Goal: Obtain resource: Download file/media

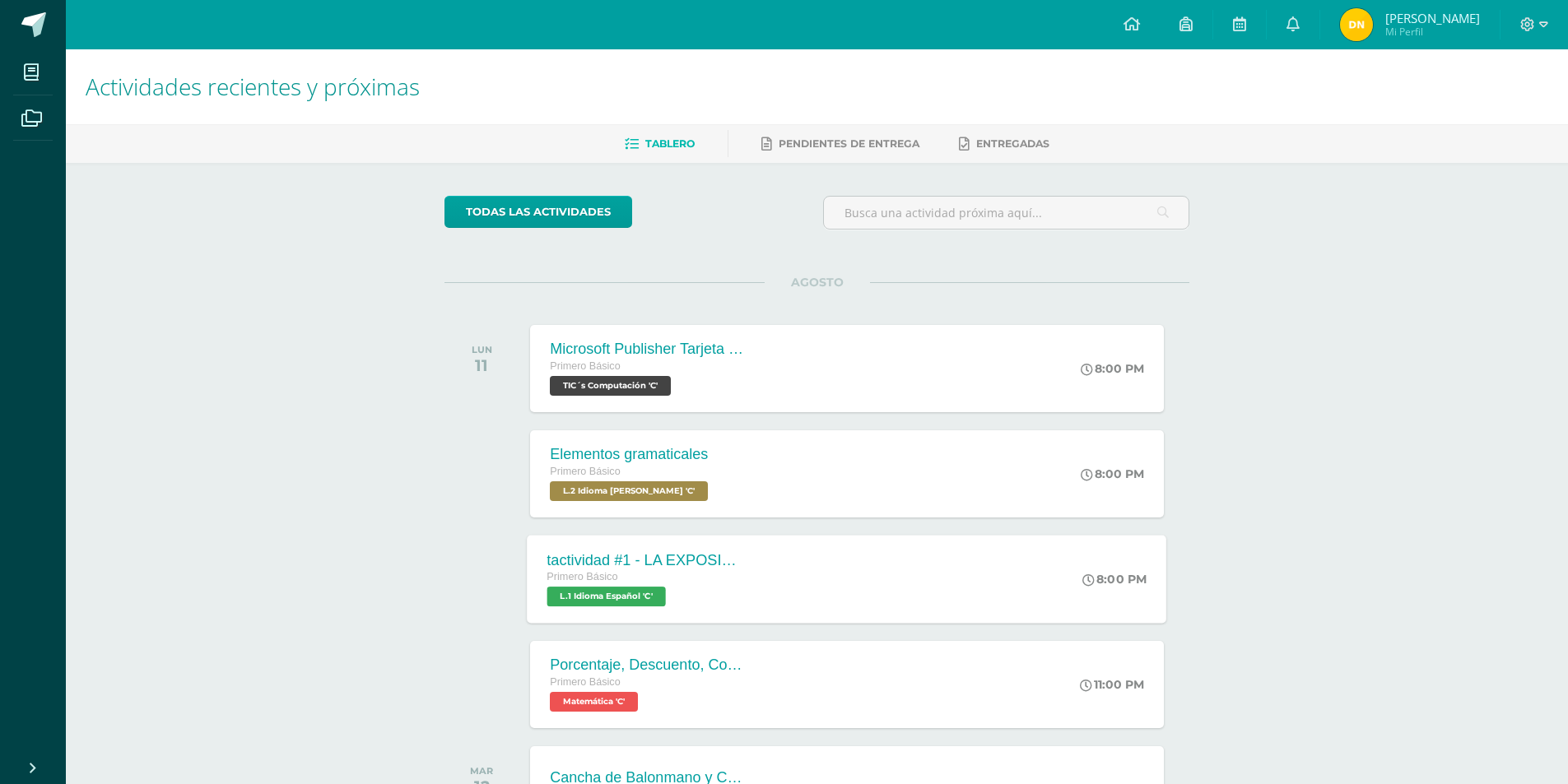
click at [647, 596] on span "L.1 Idioma Español 'C'" at bounding box center [607, 596] width 119 height 20
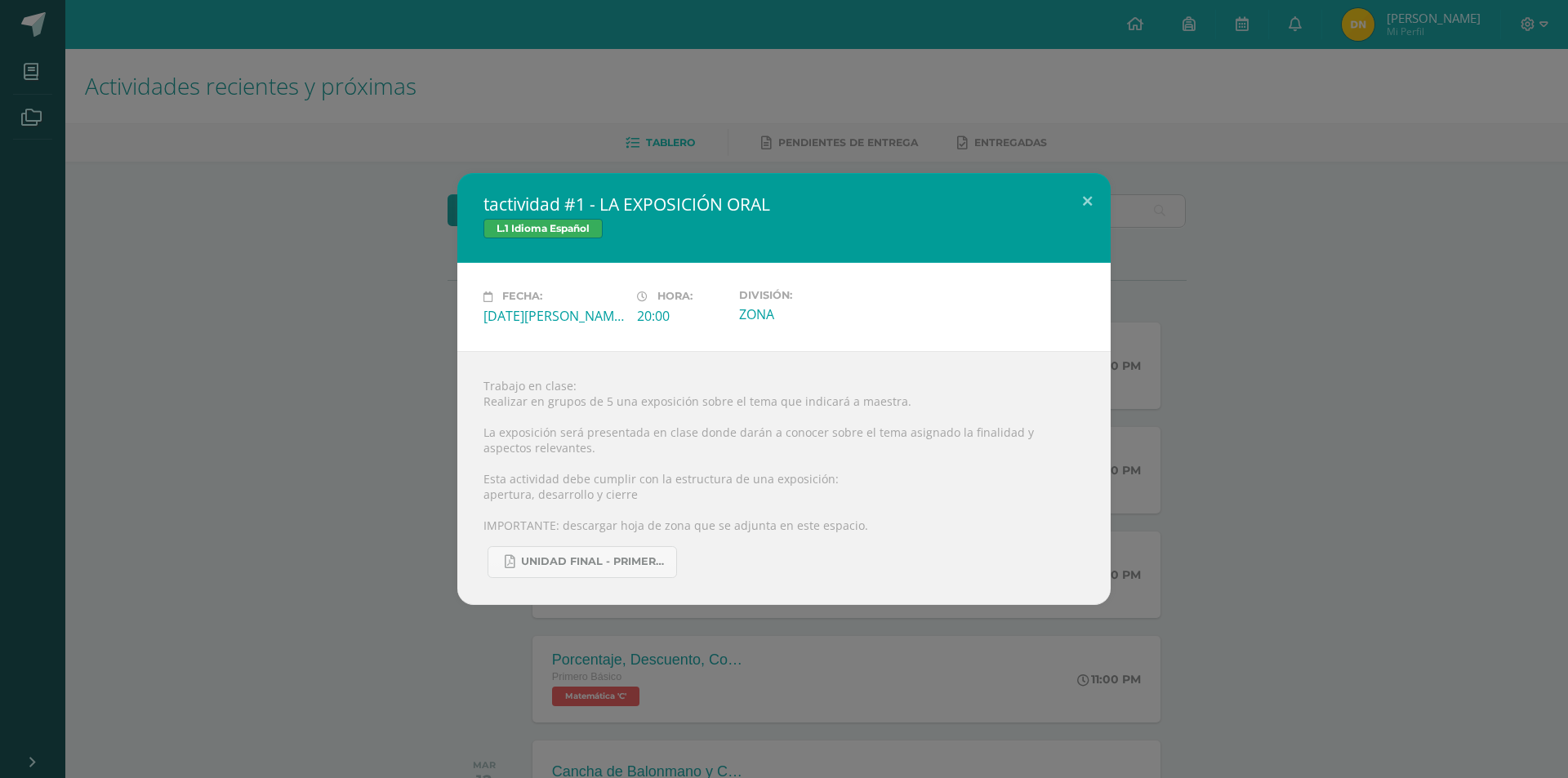
drag, startPoint x: 1113, startPoint y: 647, endPoint x: 1079, endPoint y: 647, distance: 34.0
click at [1115, 647] on div "tactividad #1 - LA EXPOSICIÓN ORAL L.1 Idioma Español Fecha: [DATE][PERSON_NAME…" at bounding box center [784, 389] width 1568 height 778
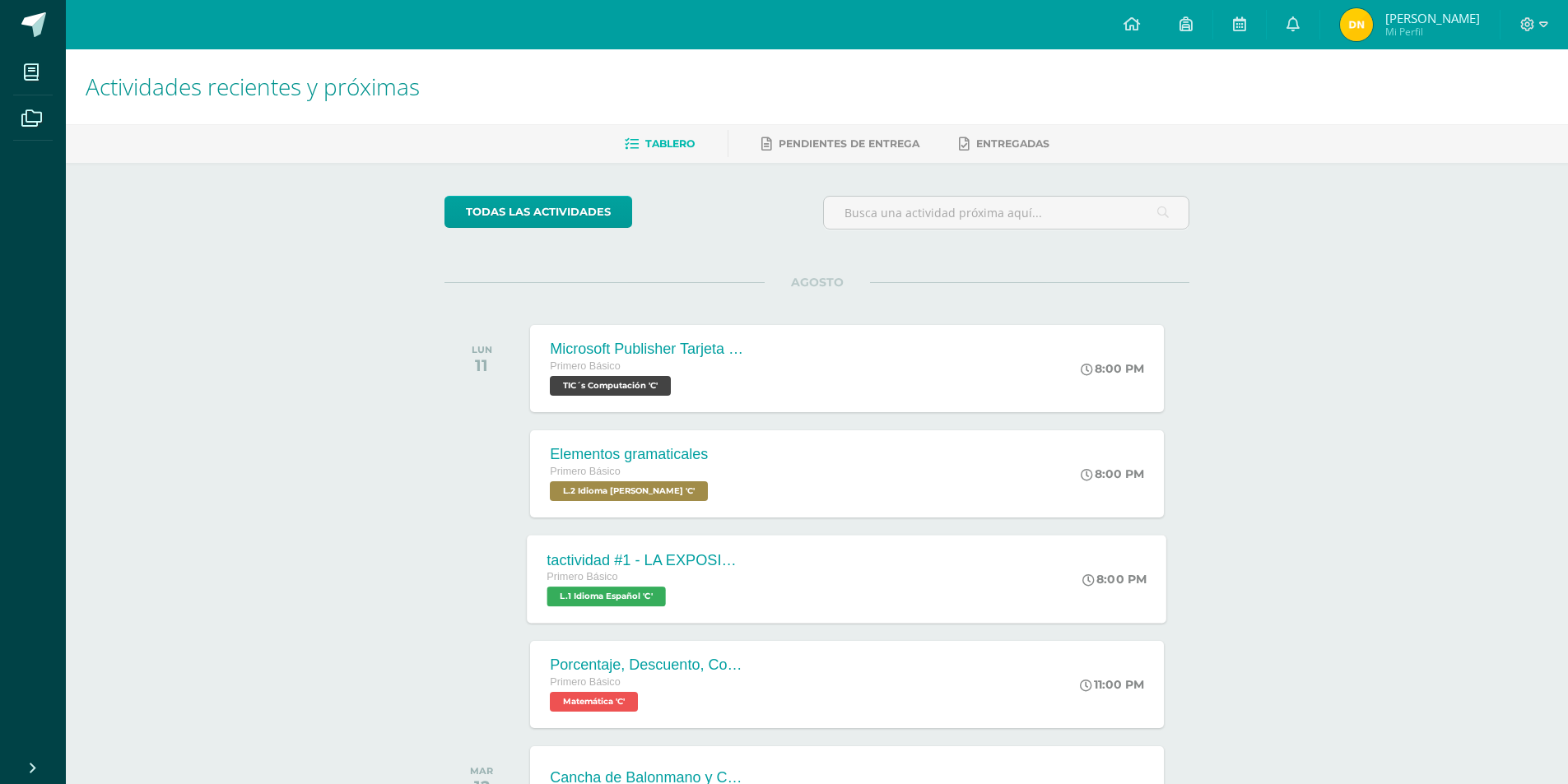
click at [646, 613] on div "tactividad #1 - LA EXPOSICIÓN ORAL Primero Básico L.1 Idioma Español 'C'" at bounding box center [647, 579] width 239 height 88
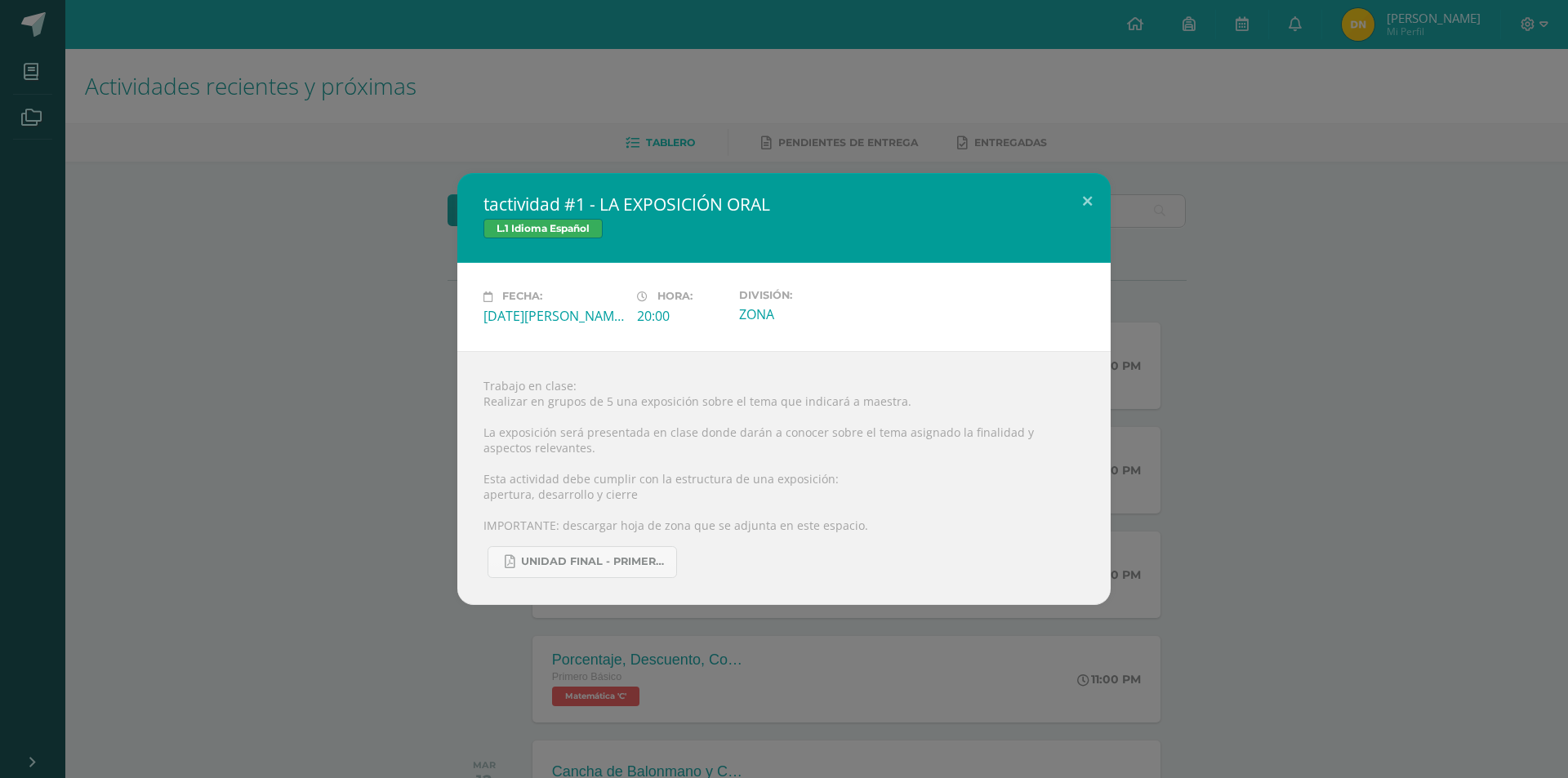
drag, startPoint x: 1099, startPoint y: 744, endPoint x: 1075, endPoint y: 728, distance: 28.8
click at [1094, 742] on div "tactividad #1 - LA EXPOSICIÓN ORAL L.1 Idioma Español Fecha: [DATE][PERSON_NAME…" at bounding box center [784, 389] width 1568 height 778
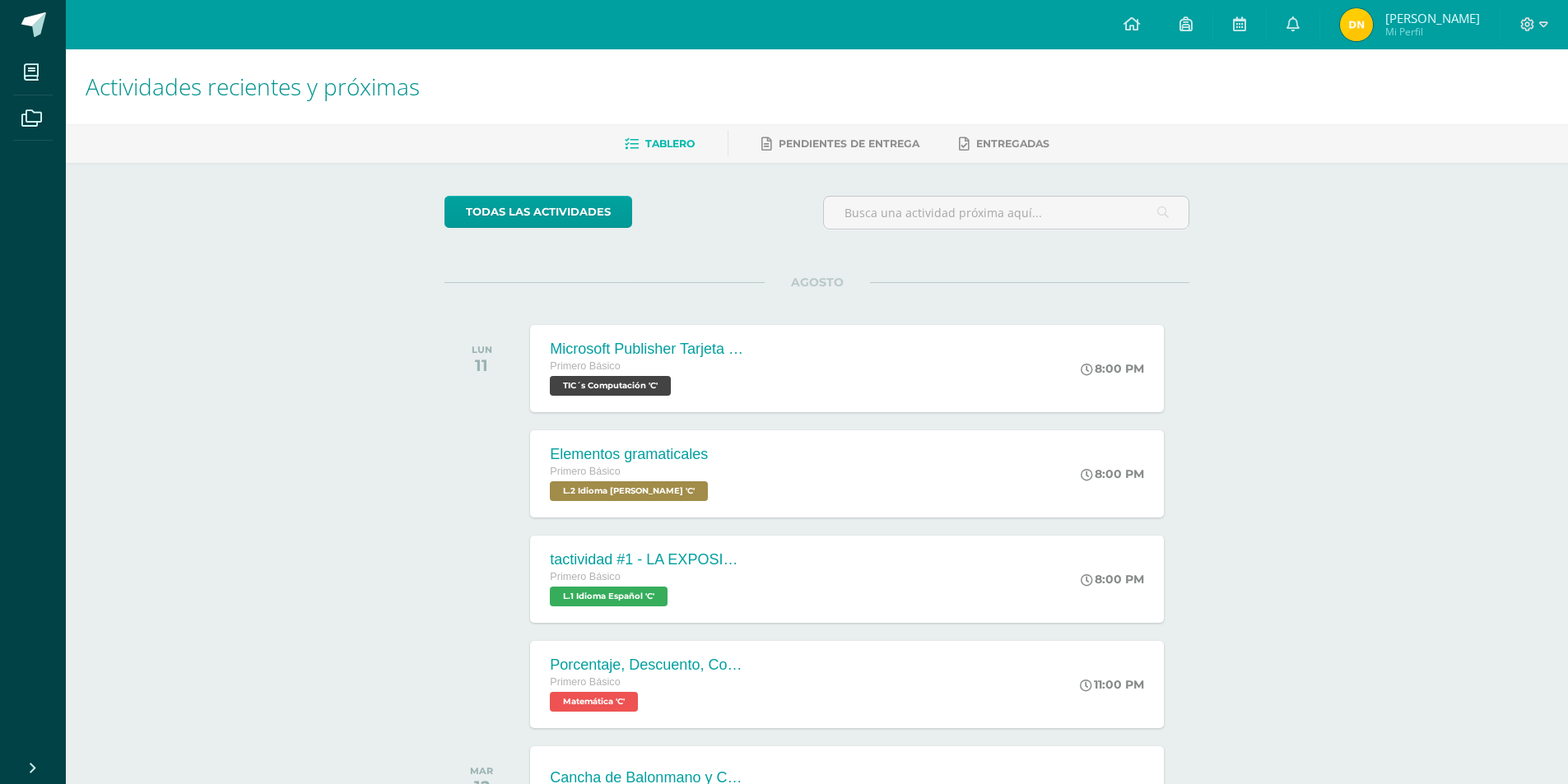
scroll to position [247, 0]
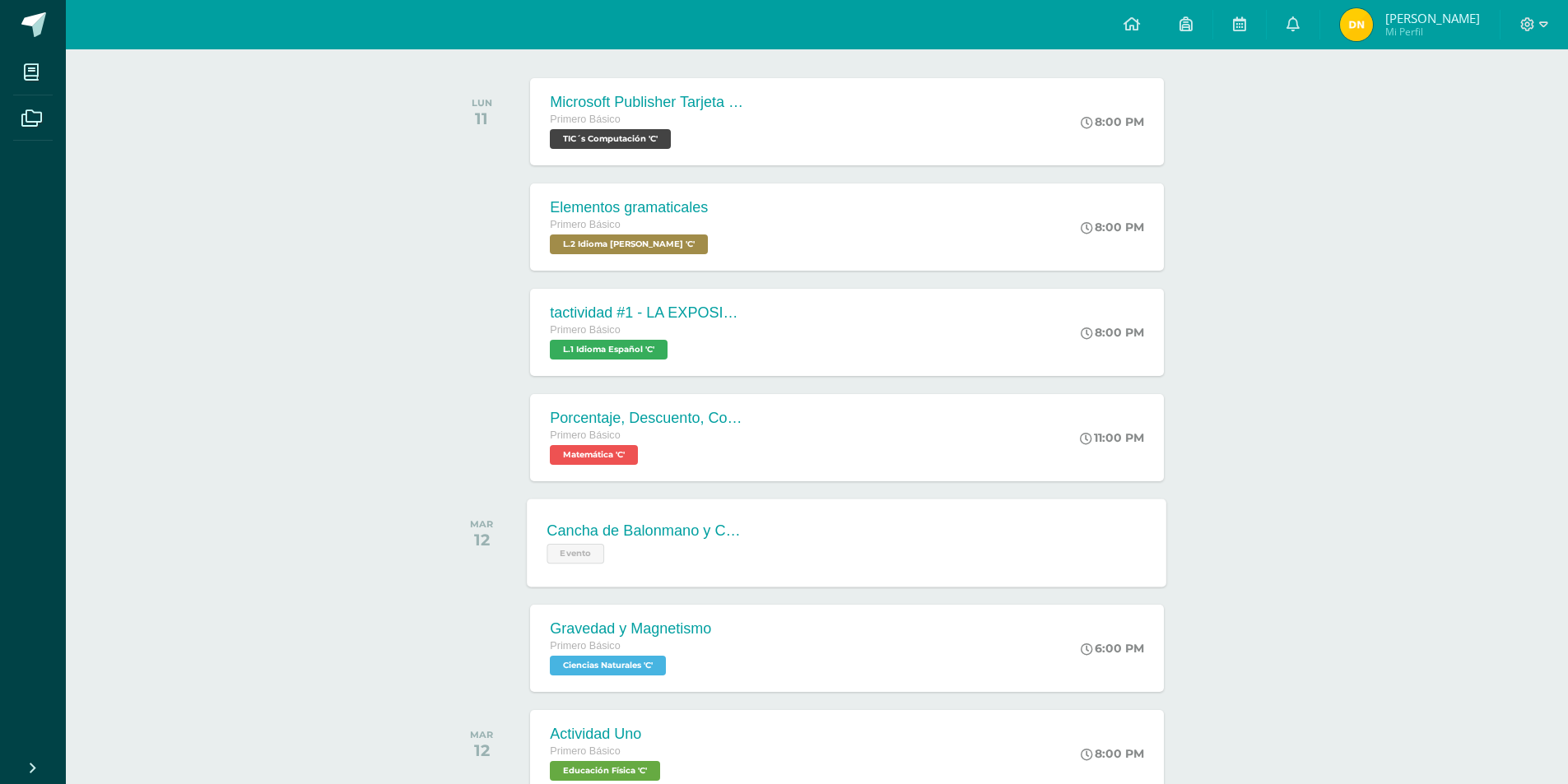
click at [603, 557] on span "Evento" at bounding box center [576, 553] width 58 height 20
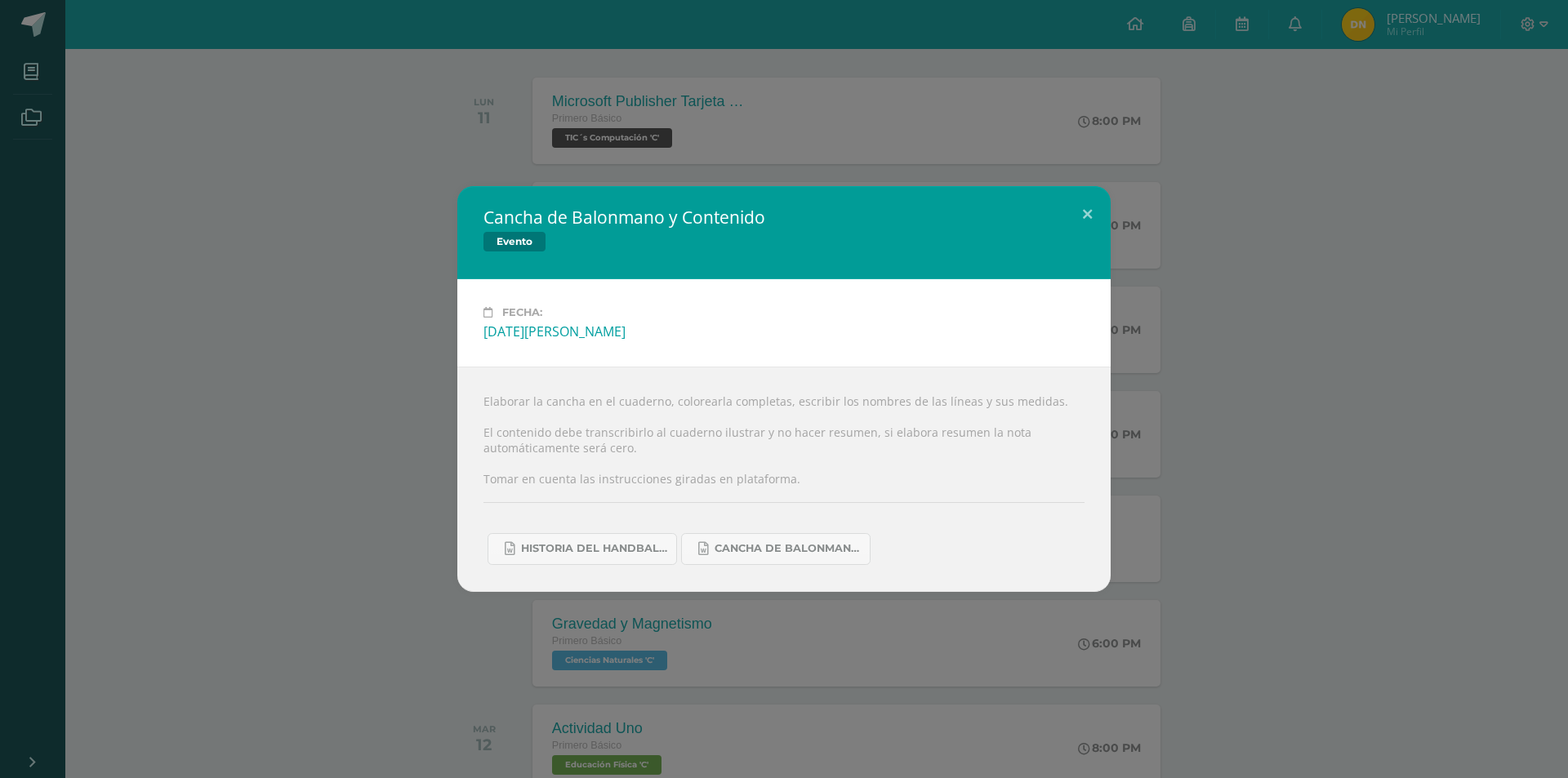
click at [957, 708] on div "Cancha de Balonmano y Contenido Evento Fecha: [DATE][PERSON_NAME] Elaborar la c…" at bounding box center [784, 389] width 1568 height 778
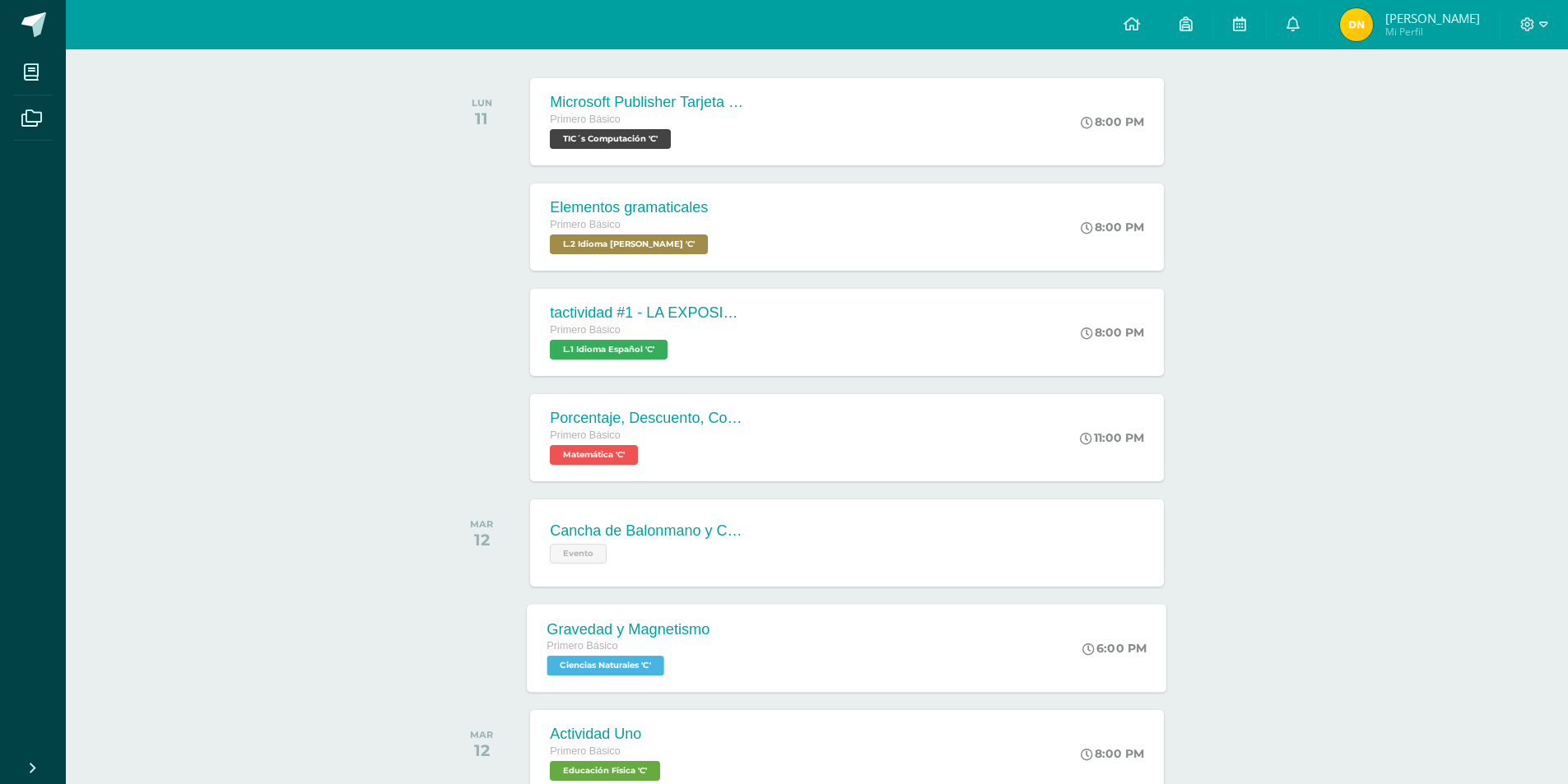
scroll to position [494, 0]
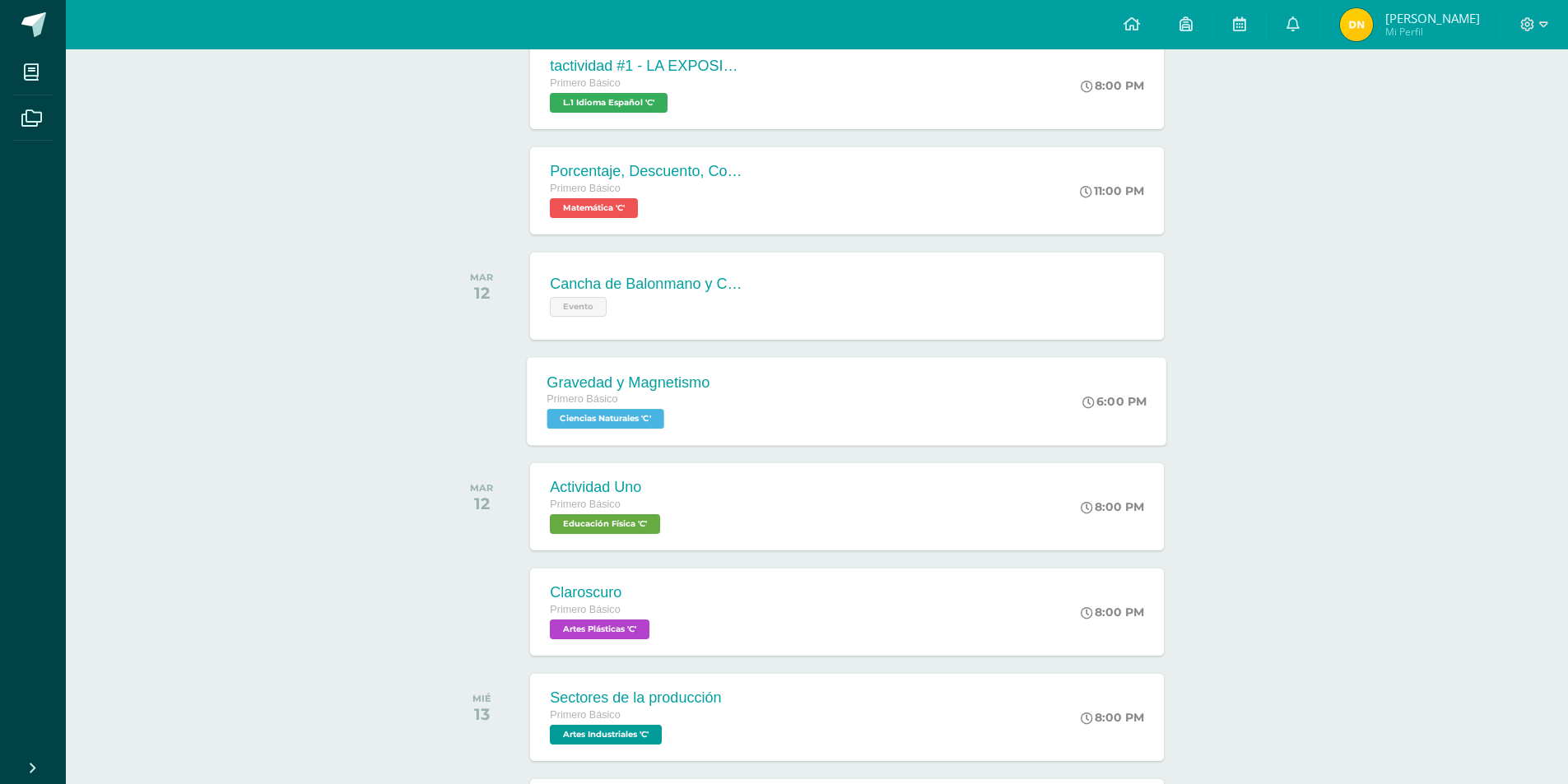
click at [630, 424] on span "Ciencias Naturales 'C'" at bounding box center [606, 418] width 117 height 20
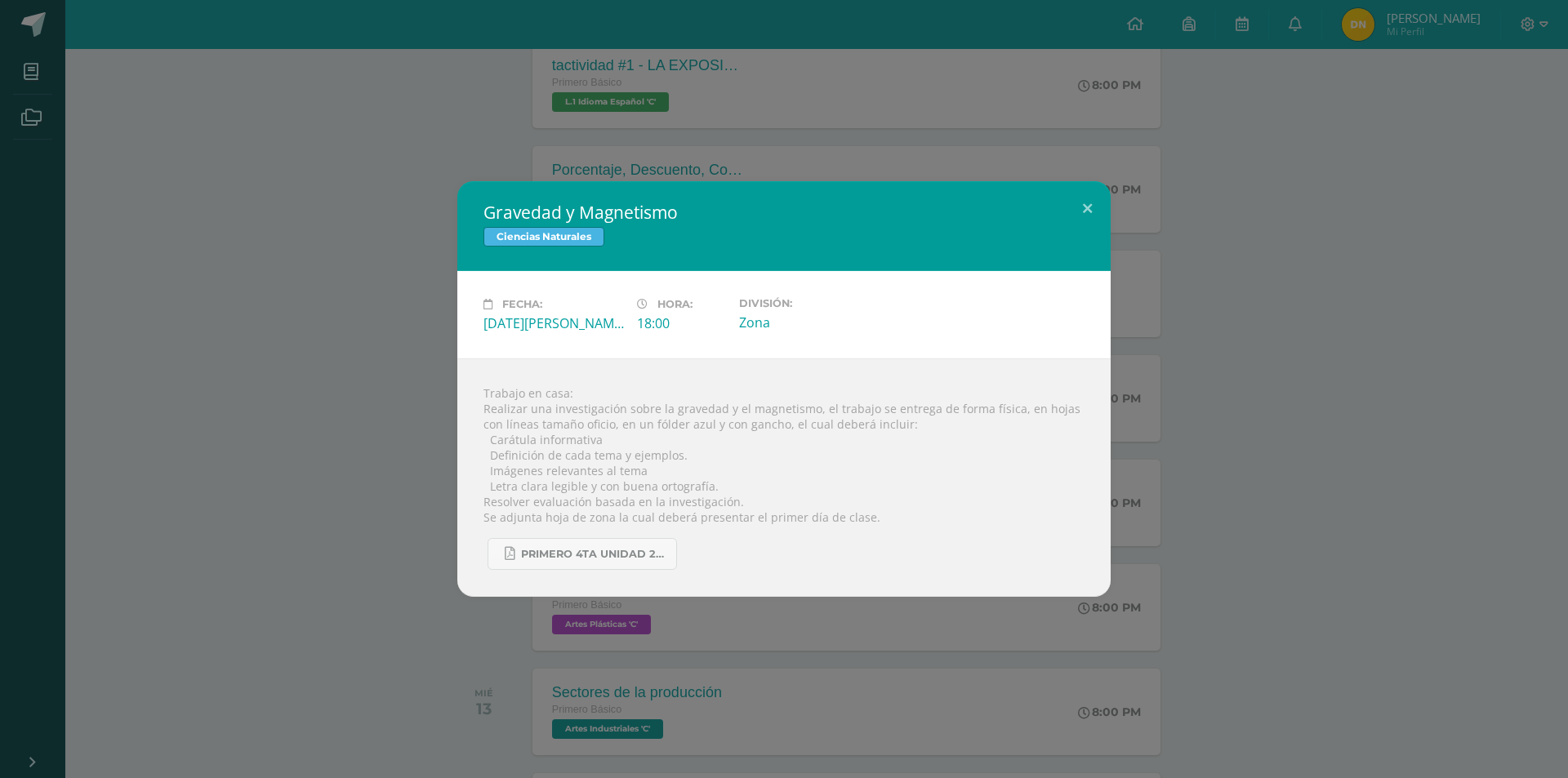
click at [1062, 657] on div "Gravedad y Magnetismo Ciencias Naturales Fecha: [DATE][PERSON_NAME] Hora: 18:00…" at bounding box center [784, 389] width 1568 height 778
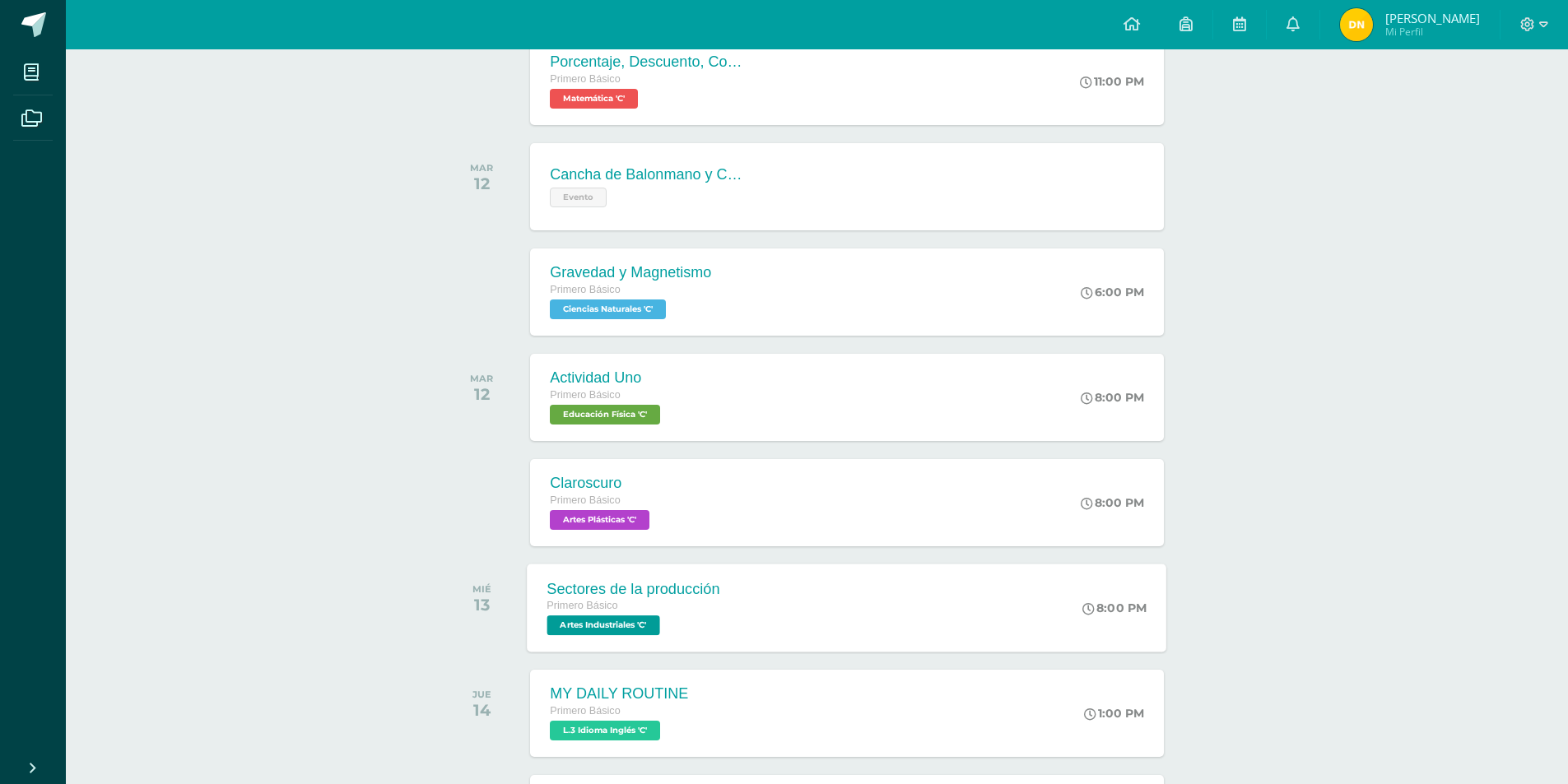
scroll to position [741, 0]
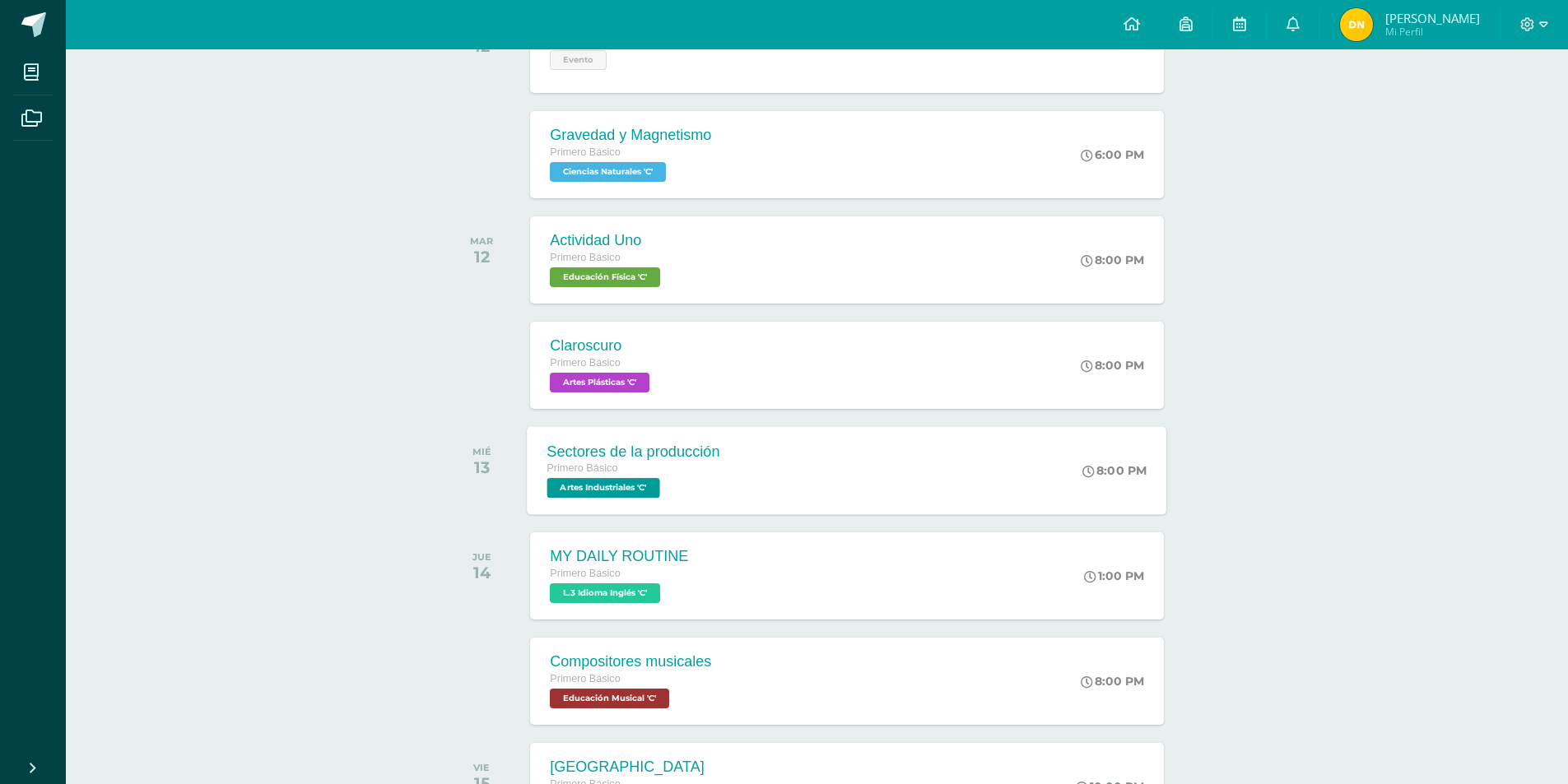
click at [639, 485] on span "Artes Industriales 'C'" at bounding box center [603, 488] width 113 height 20
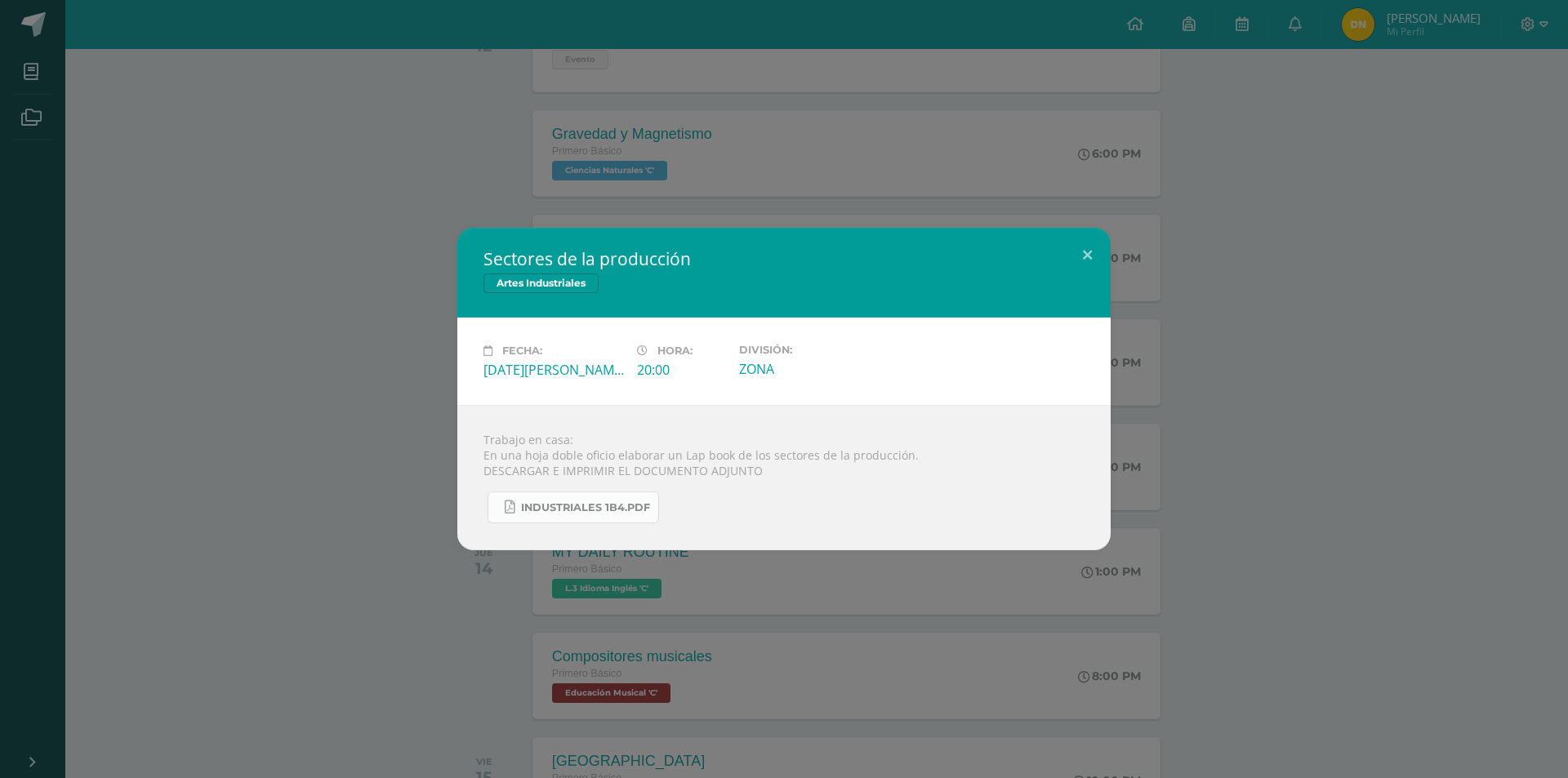
click at [632, 508] on span "INDUSTRIALES 1B4.pdf" at bounding box center [585, 509] width 129 height 13
click at [1070, 253] on button at bounding box center [1087, 256] width 46 height 56
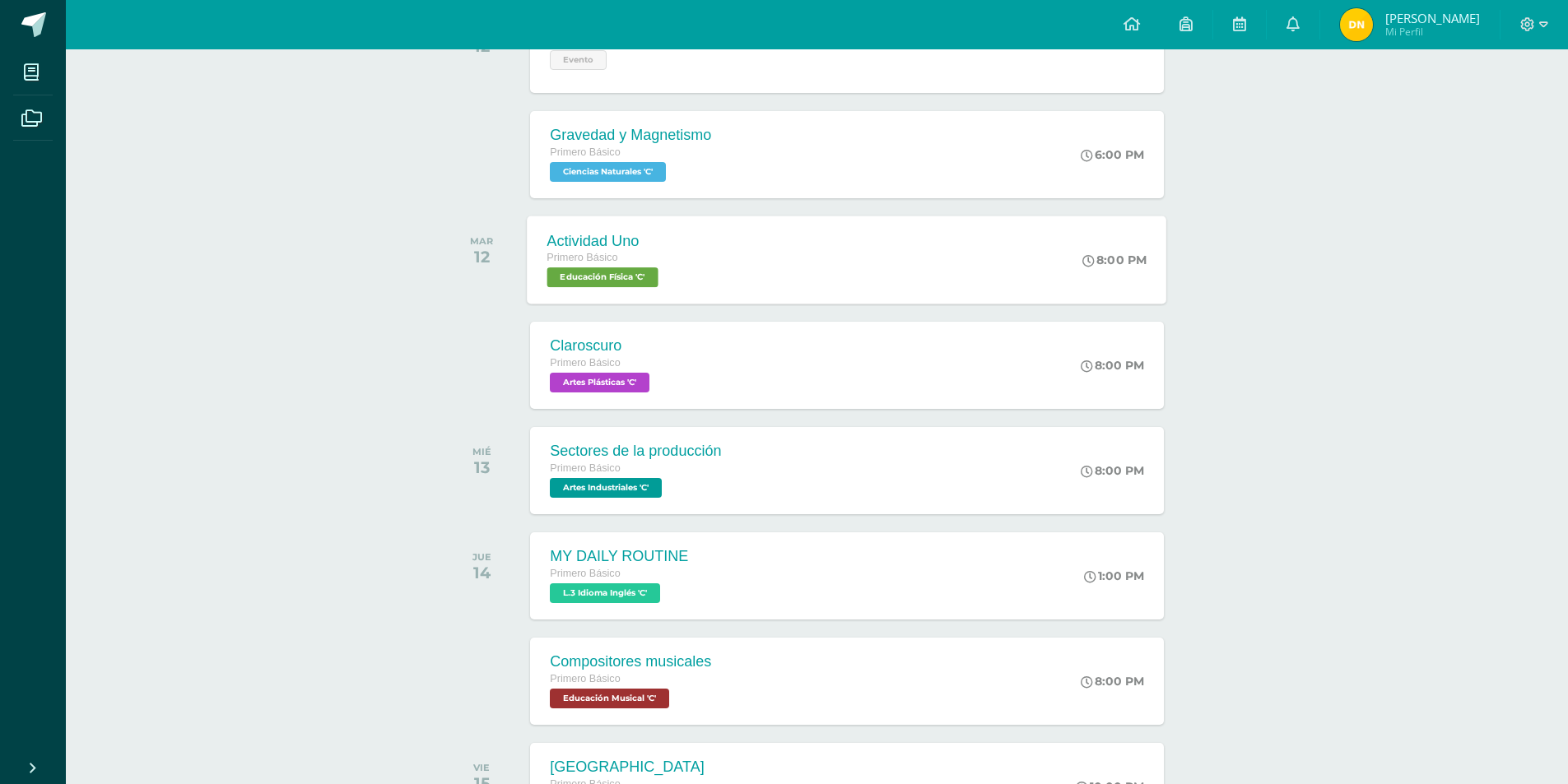
click at [599, 278] on span "Educación Física 'C'" at bounding box center [602, 277] width 111 height 20
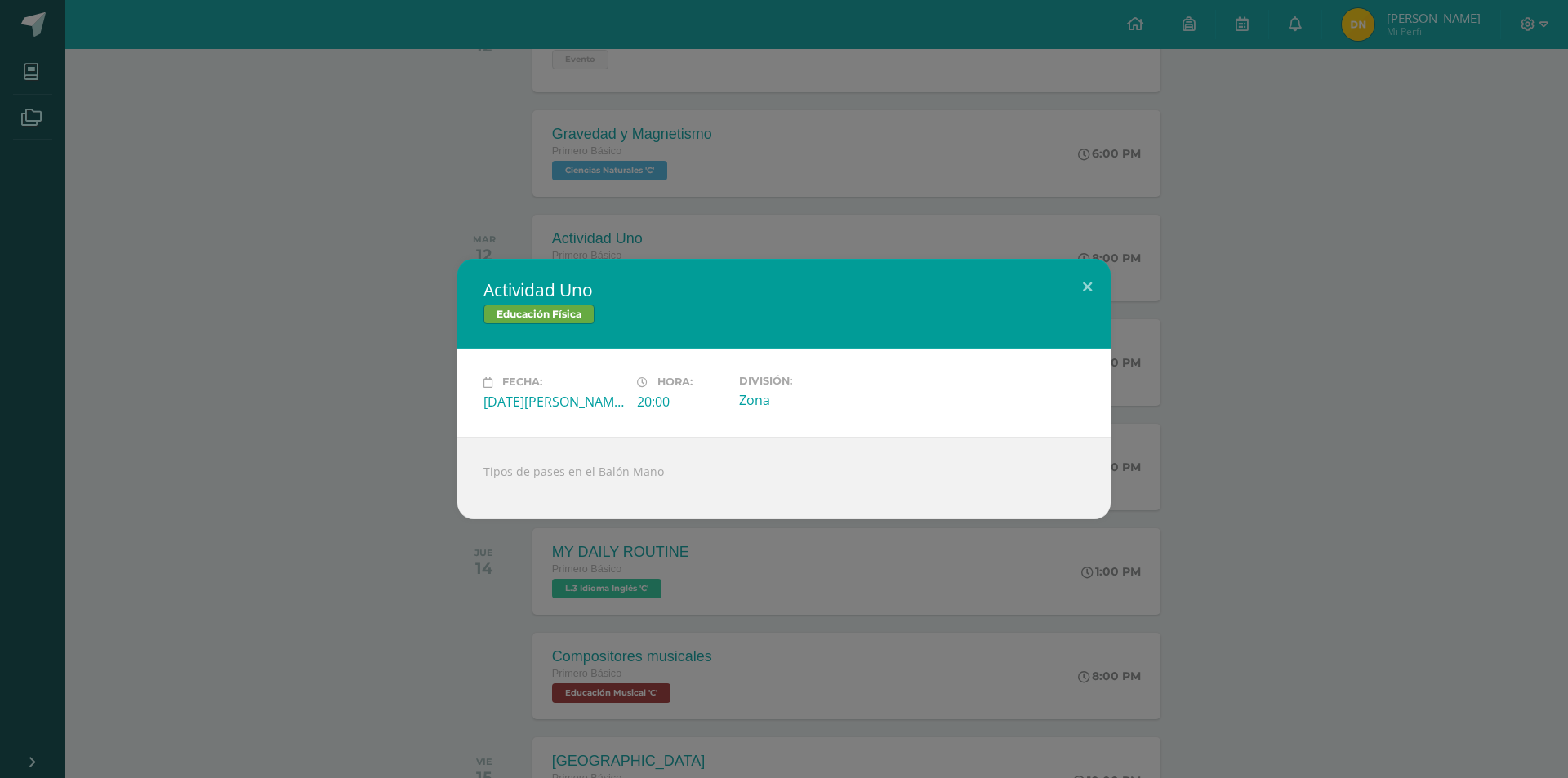
click at [856, 242] on div "Actividad Uno Educación Física Fecha: [DATE][PERSON_NAME] Hora: 20:00 División:…" at bounding box center [784, 389] width 1568 height 778
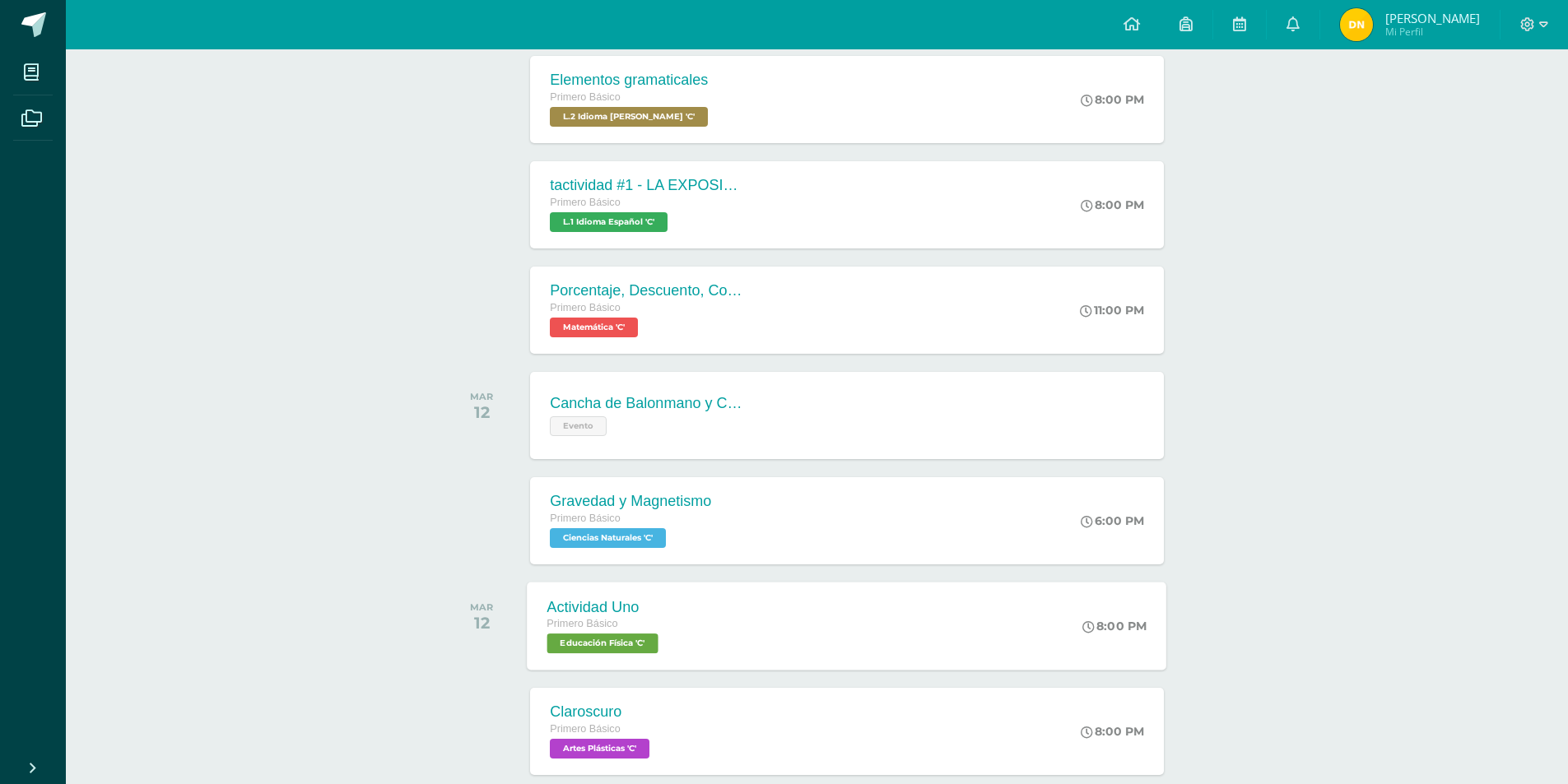
scroll to position [247, 0]
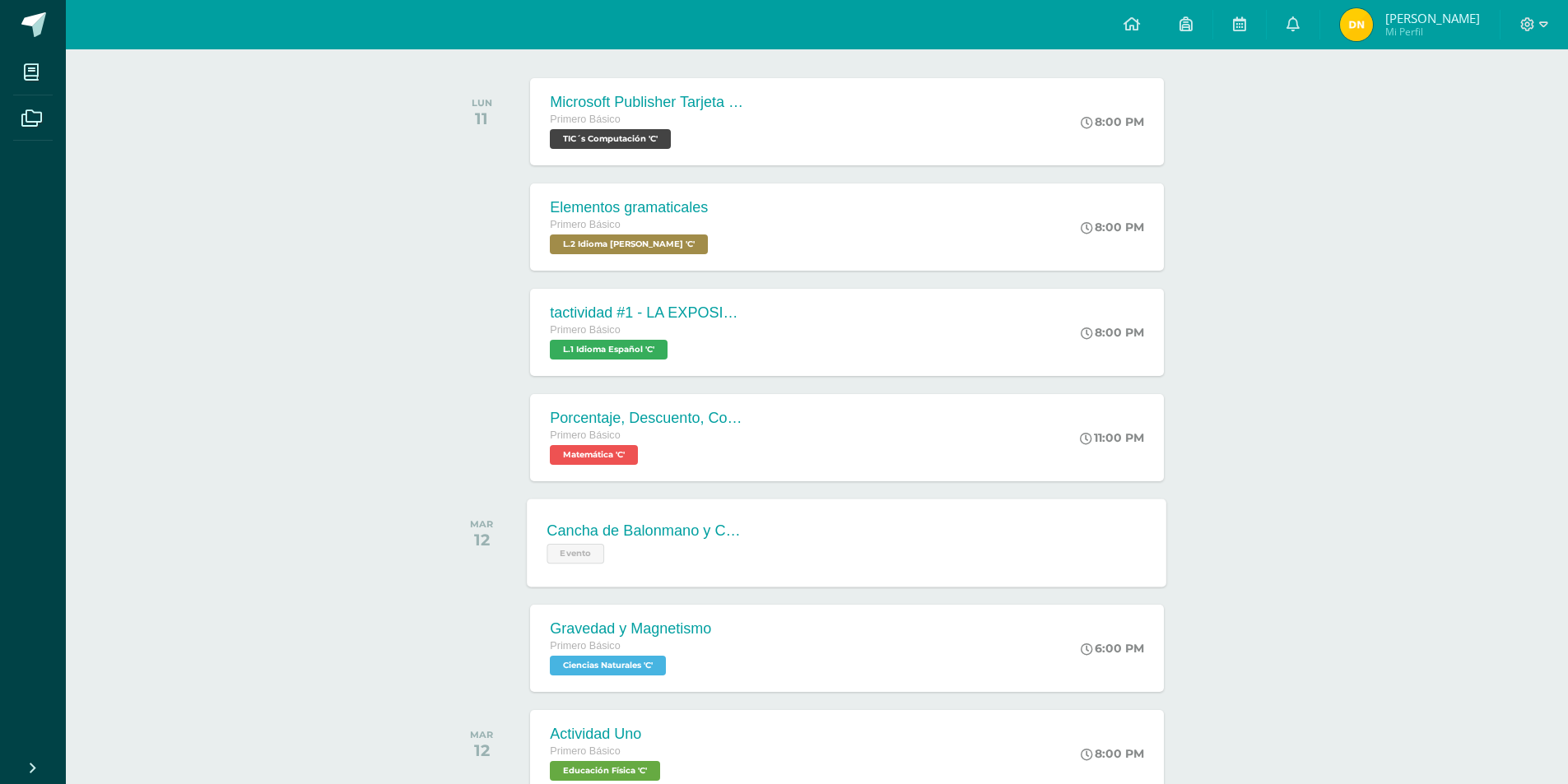
click at [589, 565] on div "Cancha de Balonmano y Contenido Evento" at bounding box center [647, 543] width 239 height 88
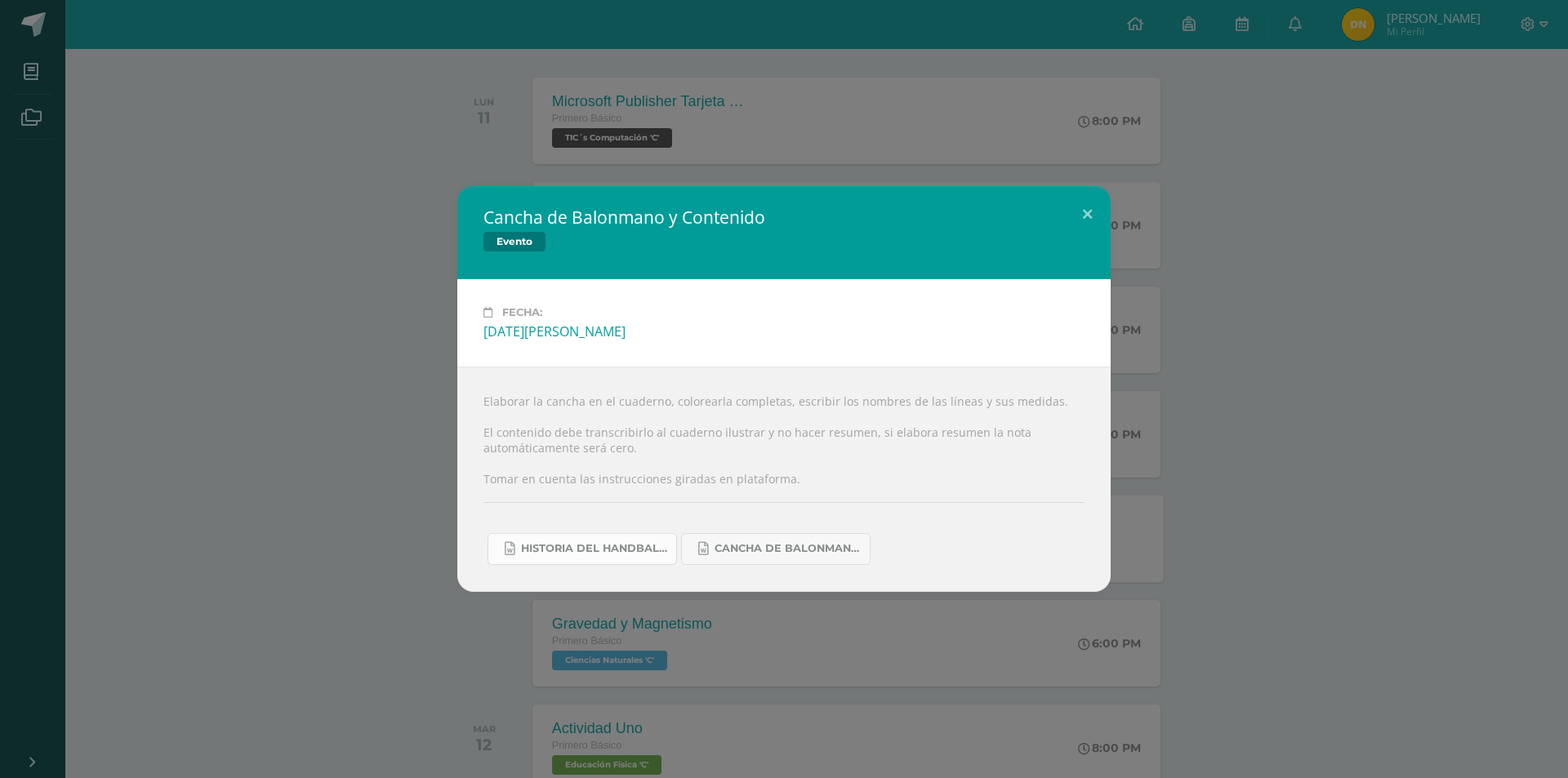
click at [649, 559] on link "Historia del handball.docx" at bounding box center [582, 549] width 189 height 32
click at [820, 536] on link "Cancha de Balonmano.docx" at bounding box center [776, 549] width 189 height 32
click at [1090, 217] on button at bounding box center [1087, 214] width 46 height 56
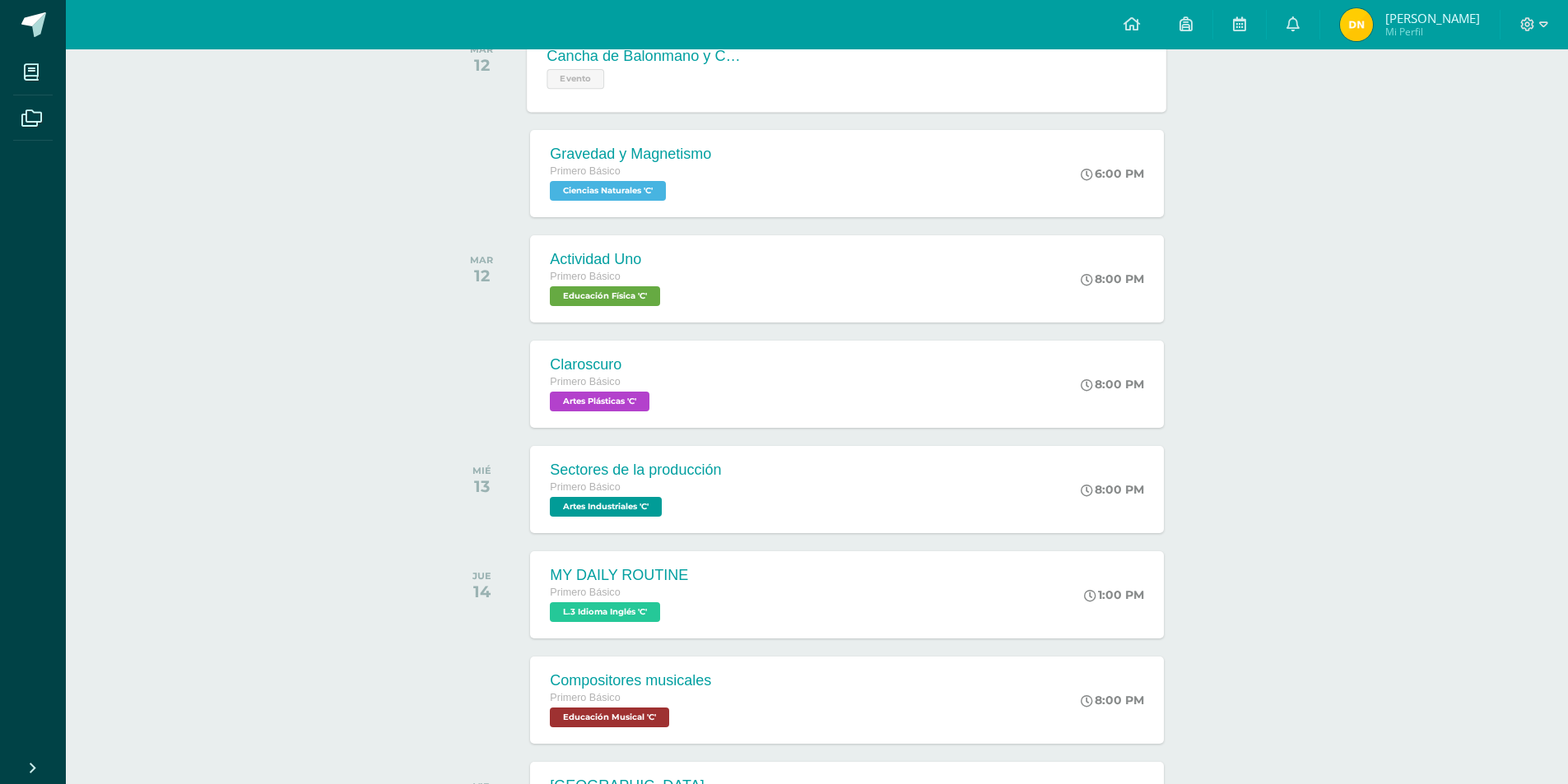
scroll to position [741, 0]
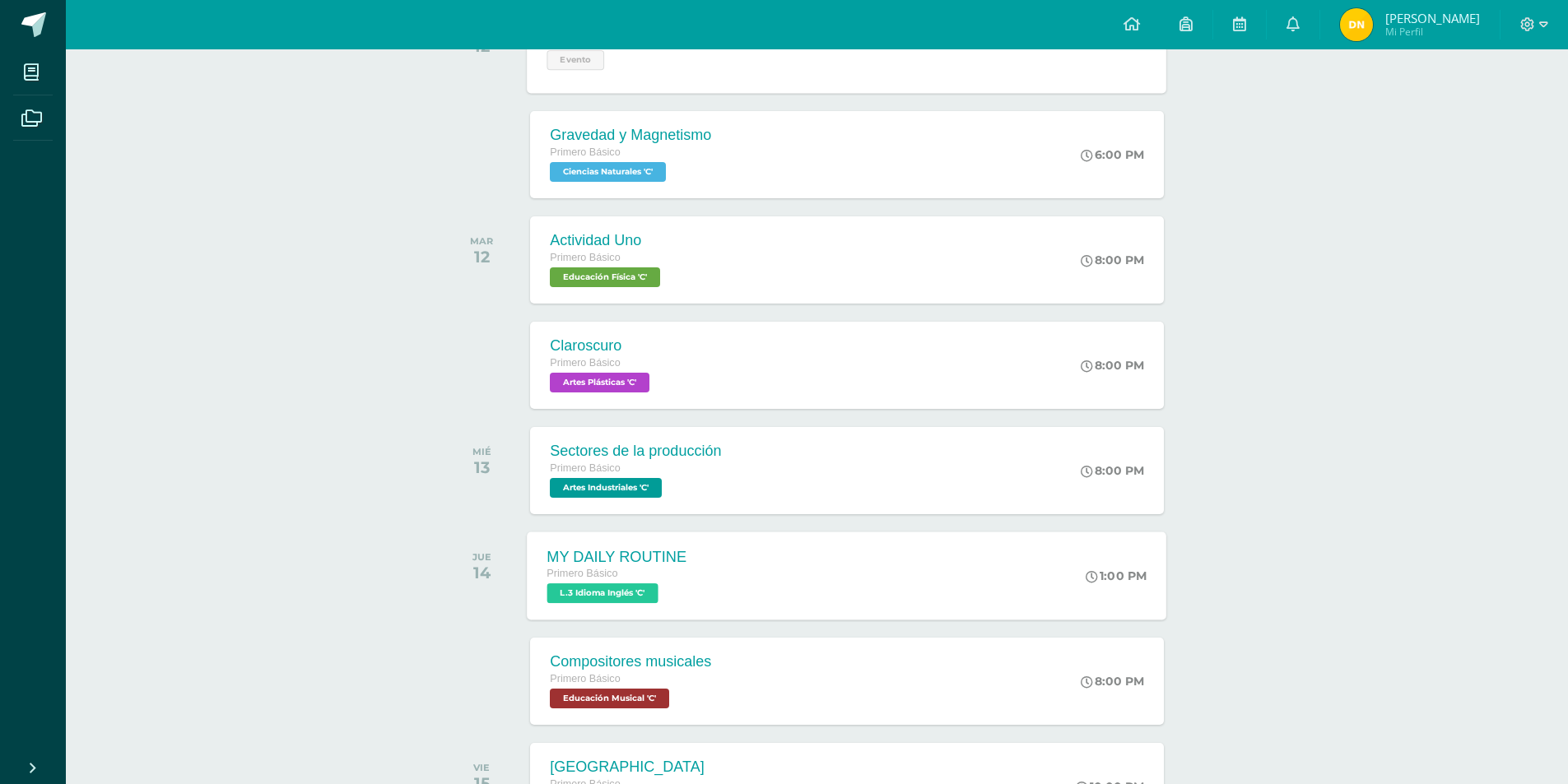
click at [598, 587] on span "L.3 Idioma Inglés 'C'" at bounding box center [602, 593] width 111 height 20
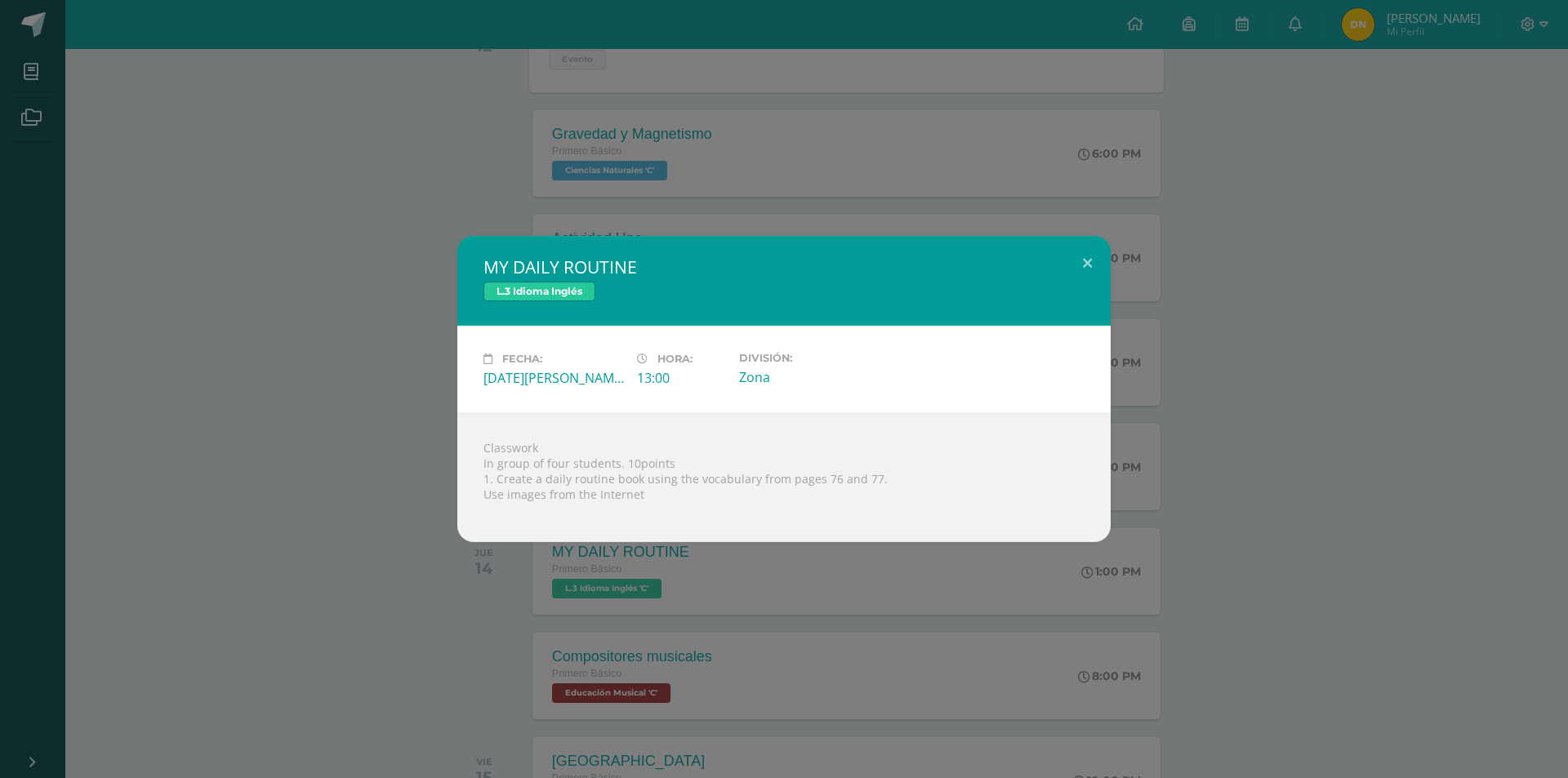
click at [841, 617] on div "MY DAILY ROUTINE L.3 Idioma Inglés Fecha: [DATE][PERSON_NAME] Hora: 13:00 Divis…" at bounding box center [784, 389] width 1568 height 778
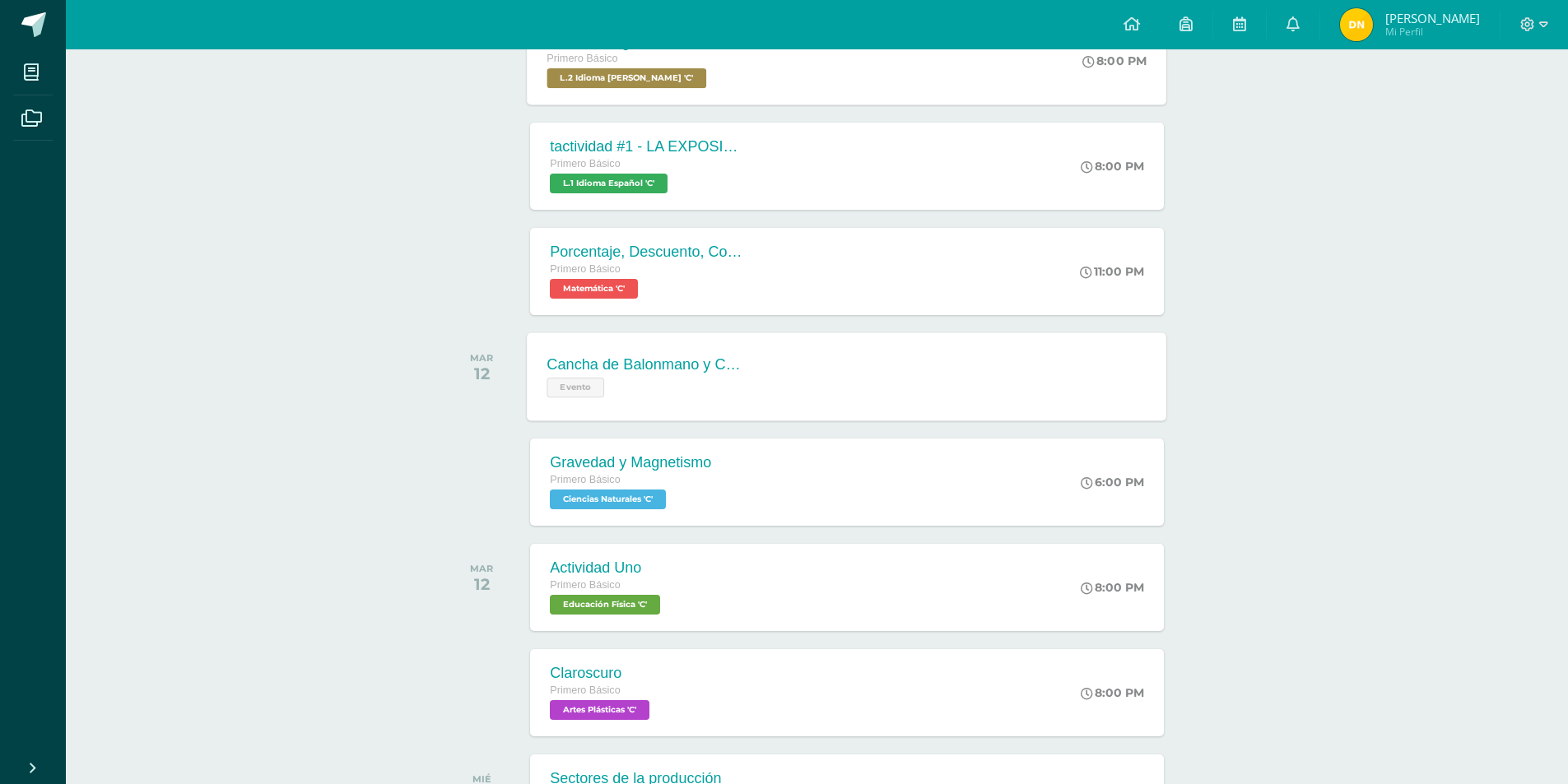
scroll to position [0, 0]
